Goal: Understand process/instructions: Learn how to perform a task or action

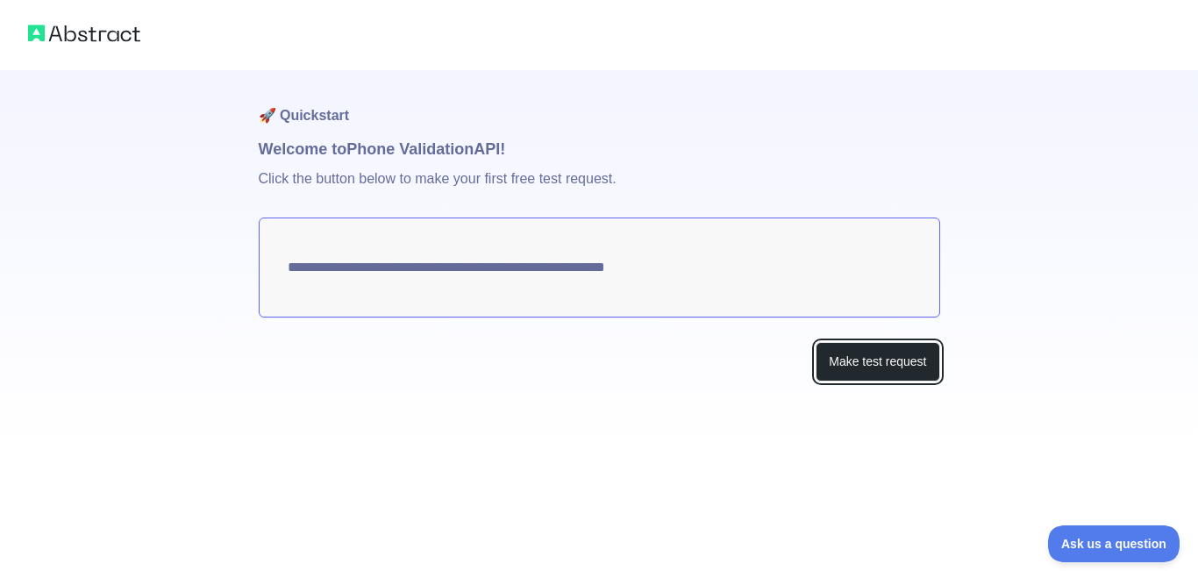
click at [853, 358] on button "Make test request" at bounding box center [878, 361] width 124 height 39
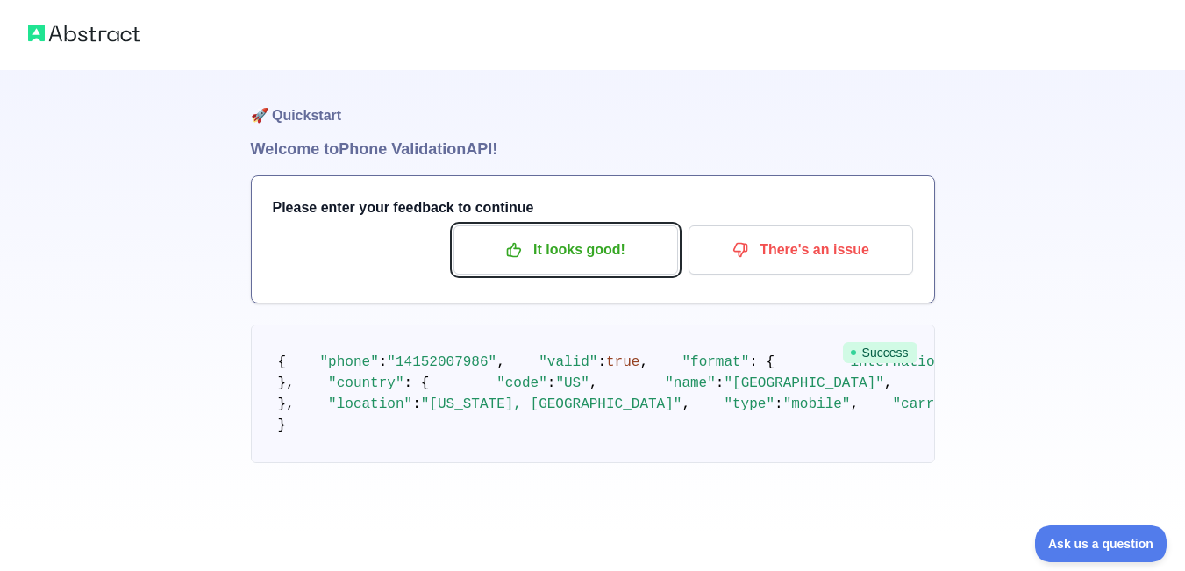
click at [589, 259] on p "It looks good!" at bounding box center [566, 250] width 198 height 30
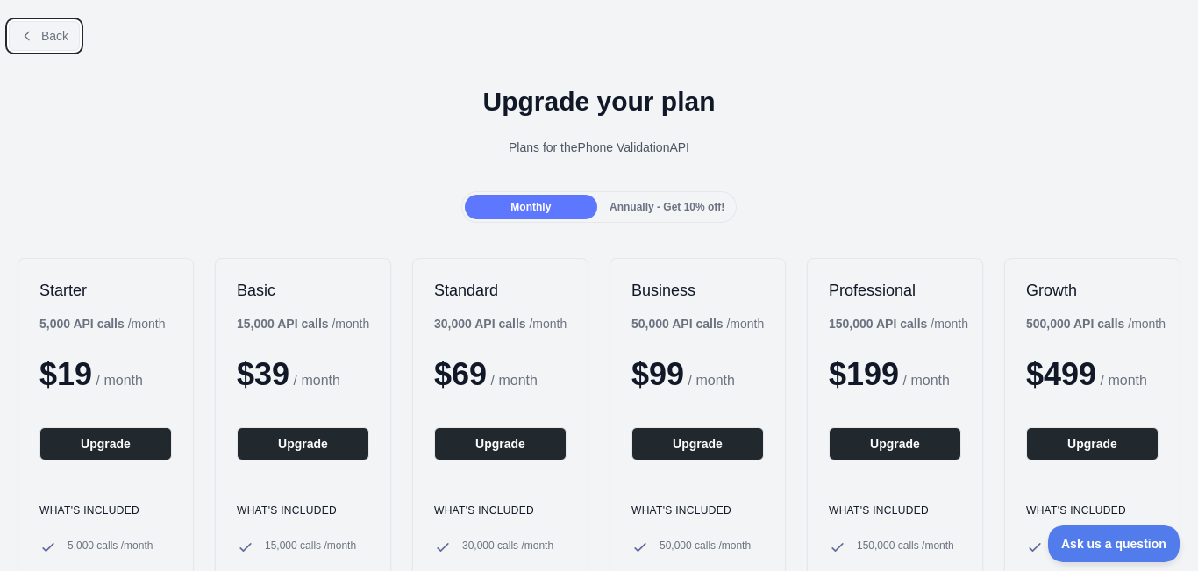
click at [39, 35] on button "Back" at bounding box center [44, 36] width 71 height 30
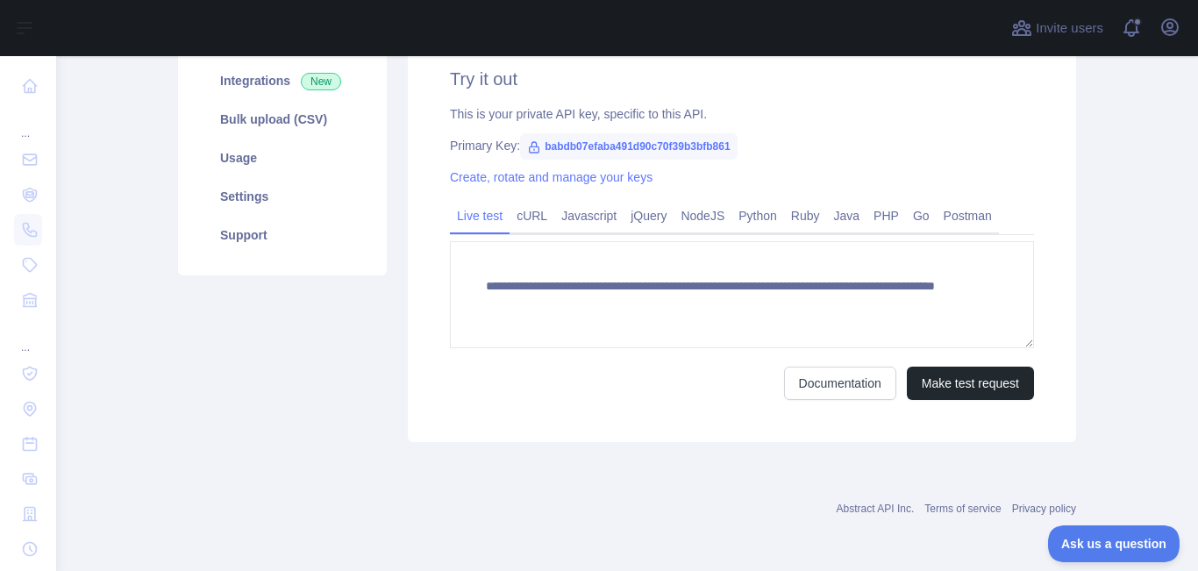
scroll to position [262, 0]
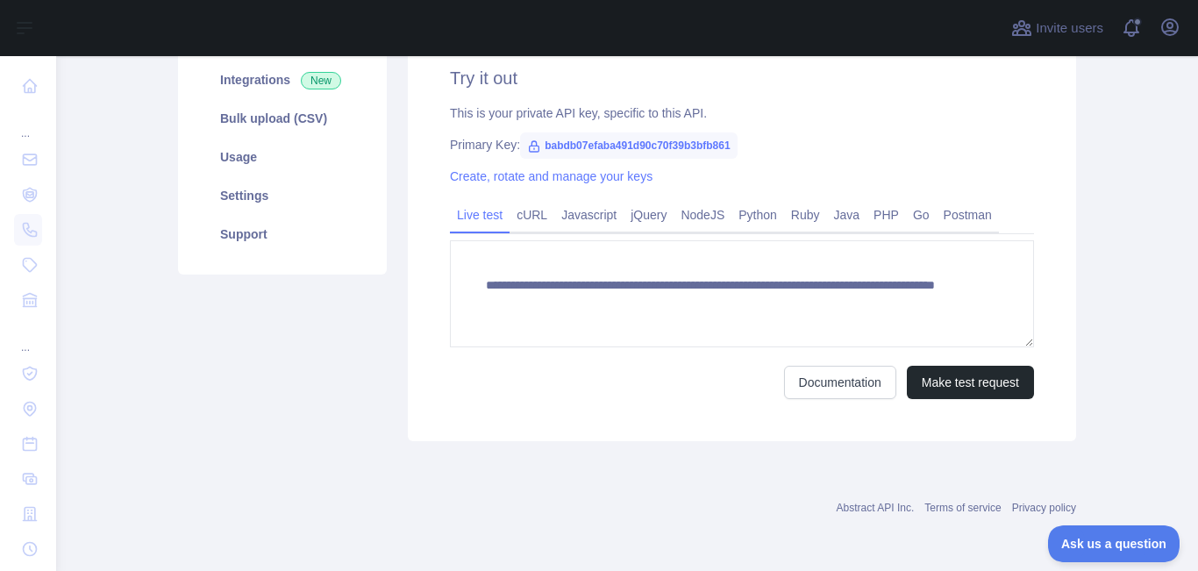
click at [528, 218] on link "cURL" at bounding box center [532, 215] width 45 height 28
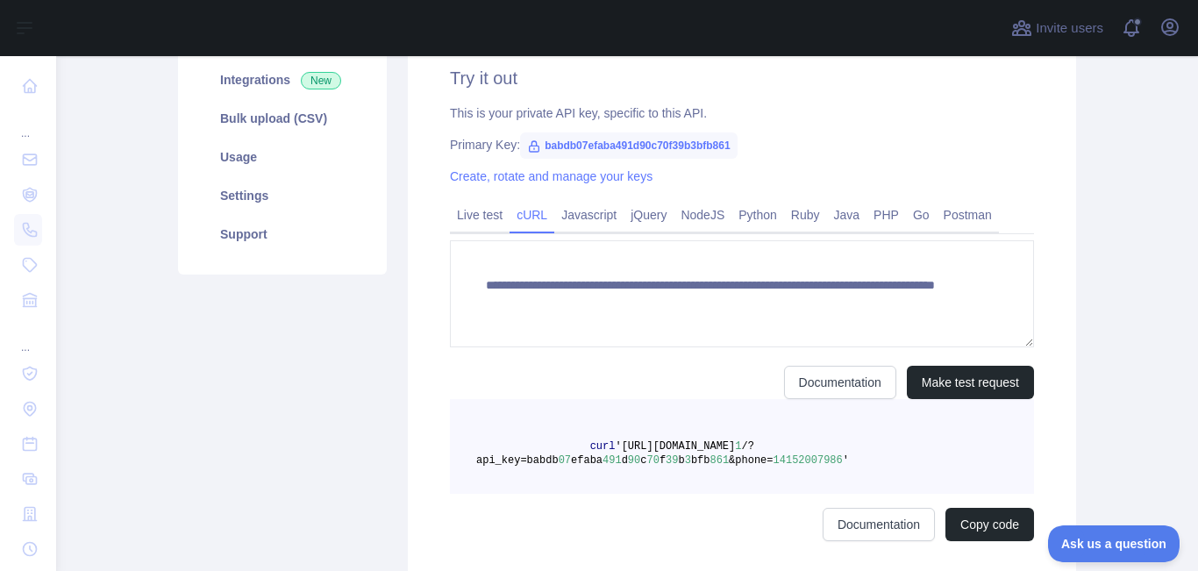
scroll to position [246, 0]
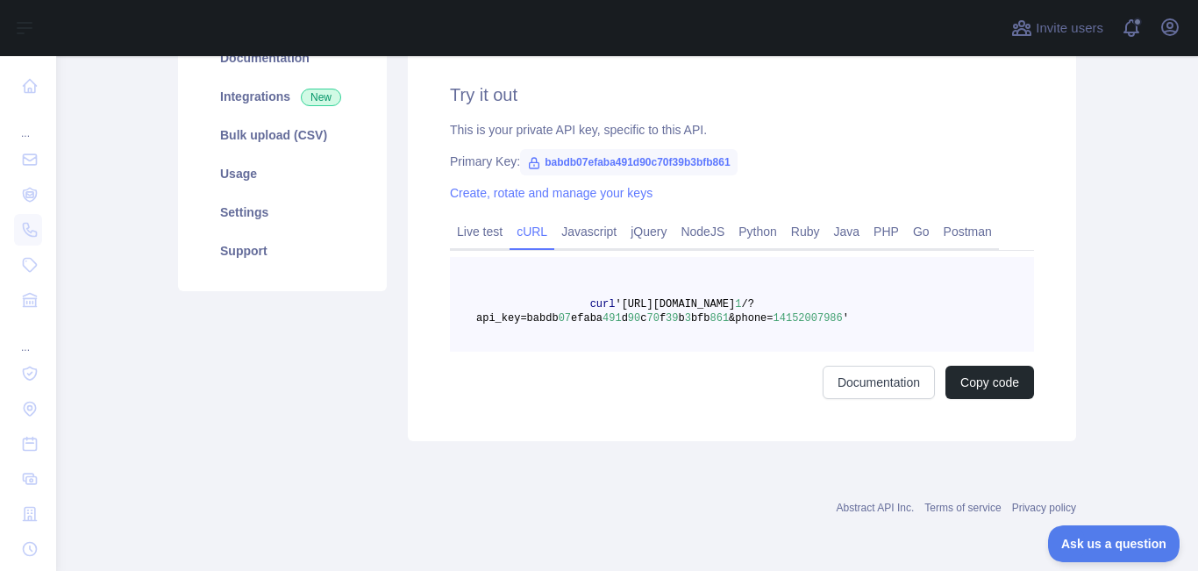
click at [739, 236] on link "Python" at bounding box center [758, 232] width 53 height 28
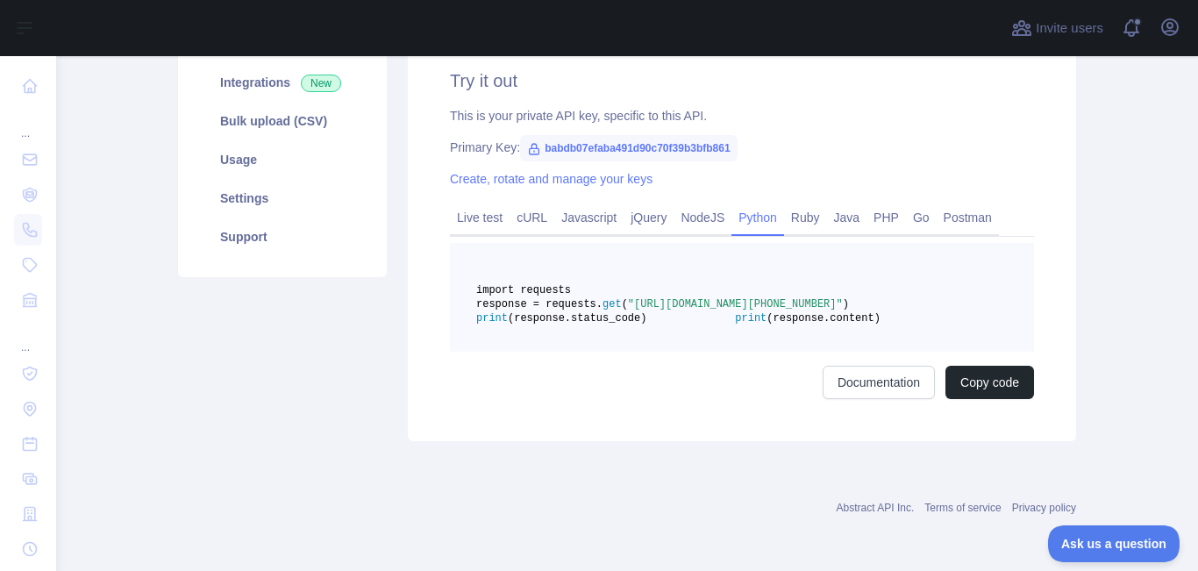
scroll to position [302, 0]
